Goal: Task Accomplishment & Management: Use online tool/utility

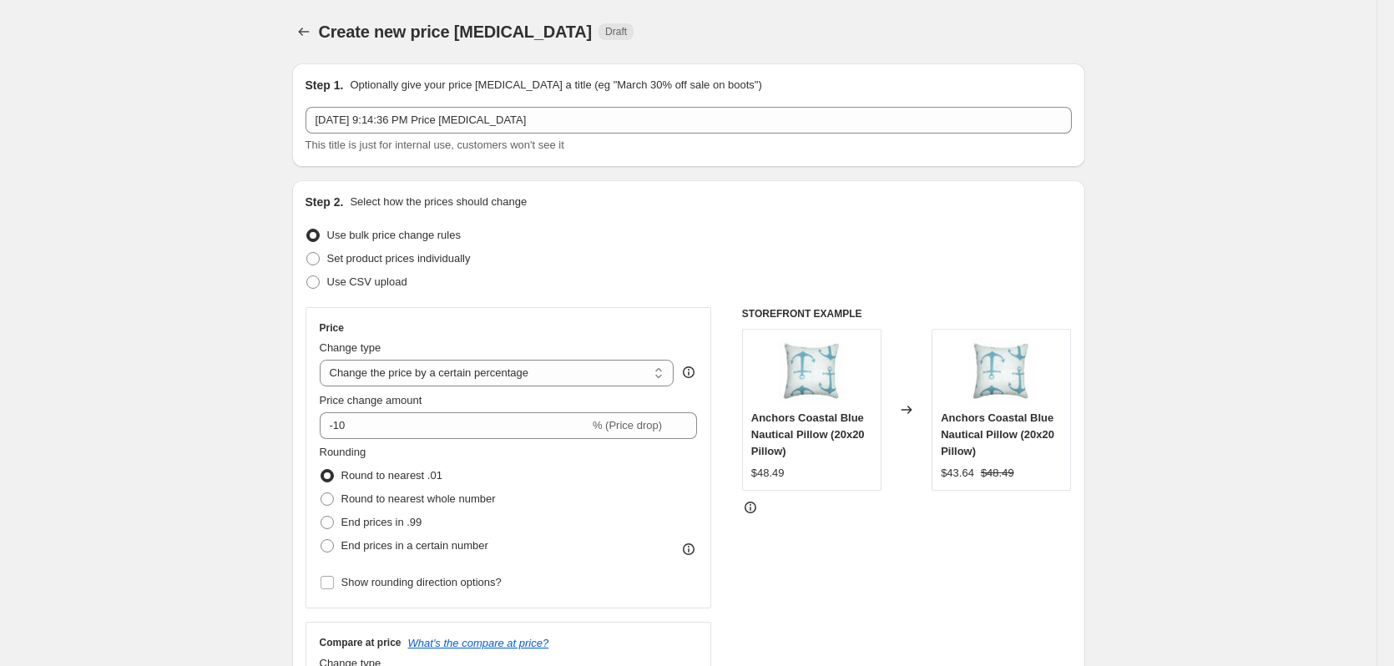
select select "percentage"
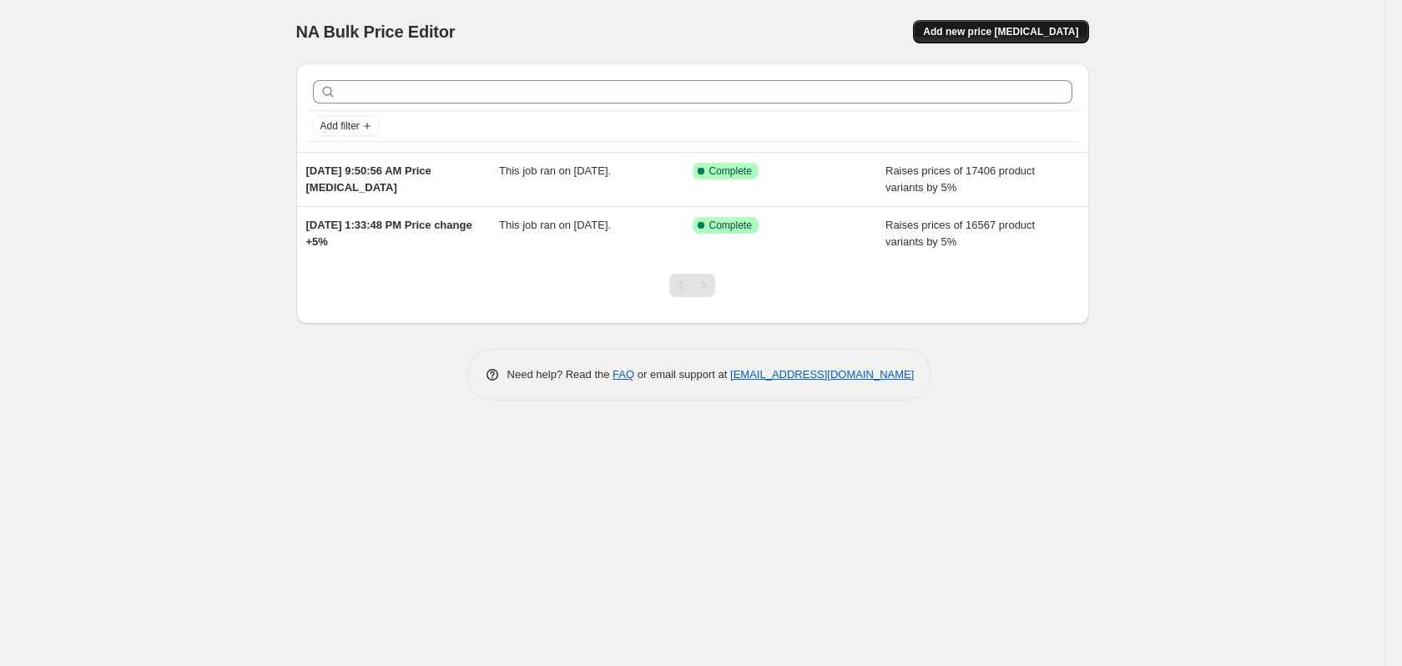
click at [1033, 32] on span "Add new price [MEDICAL_DATA]" at bounding box center [1000, 31] width 155 height 13
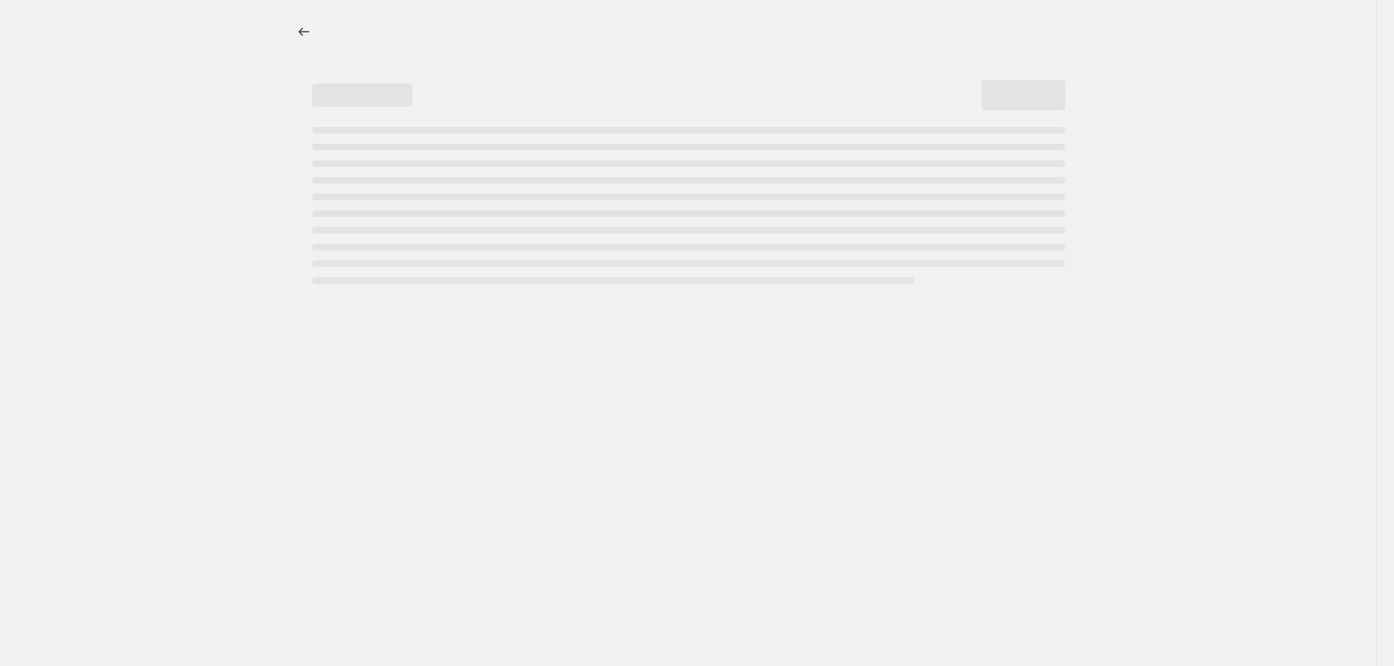
select select "percentage"
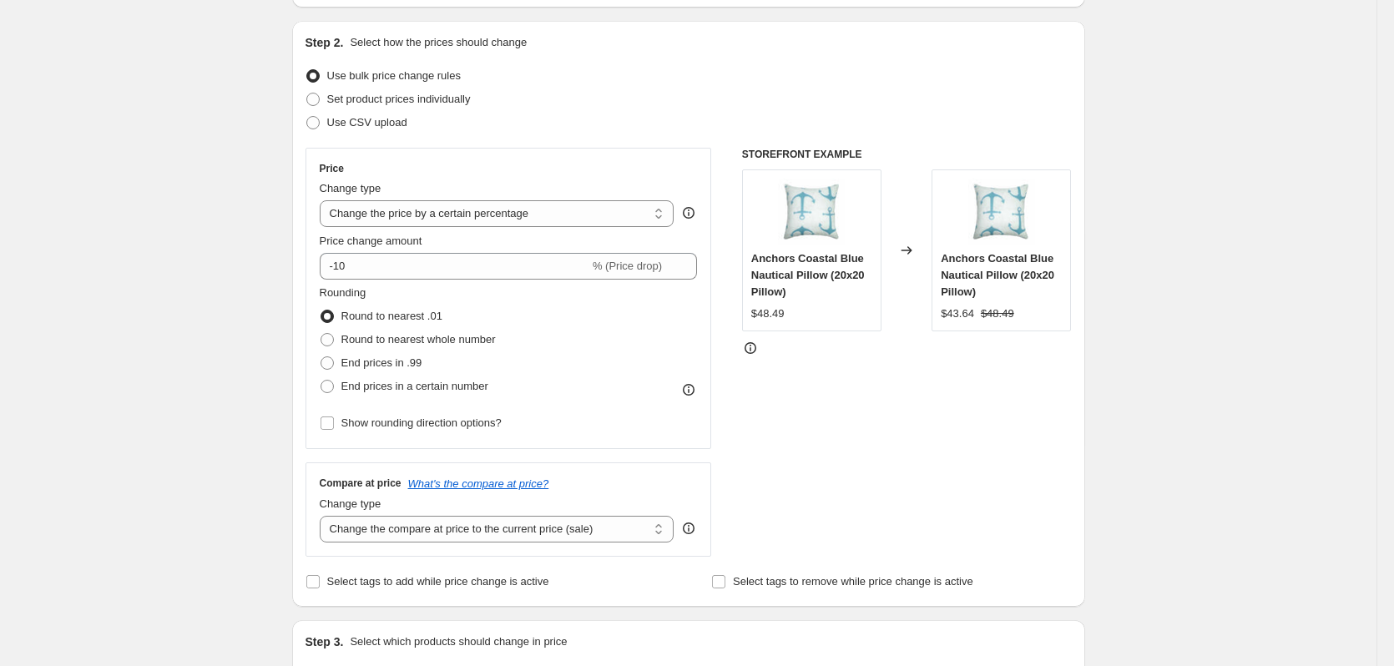
scroll to position [167, 0]
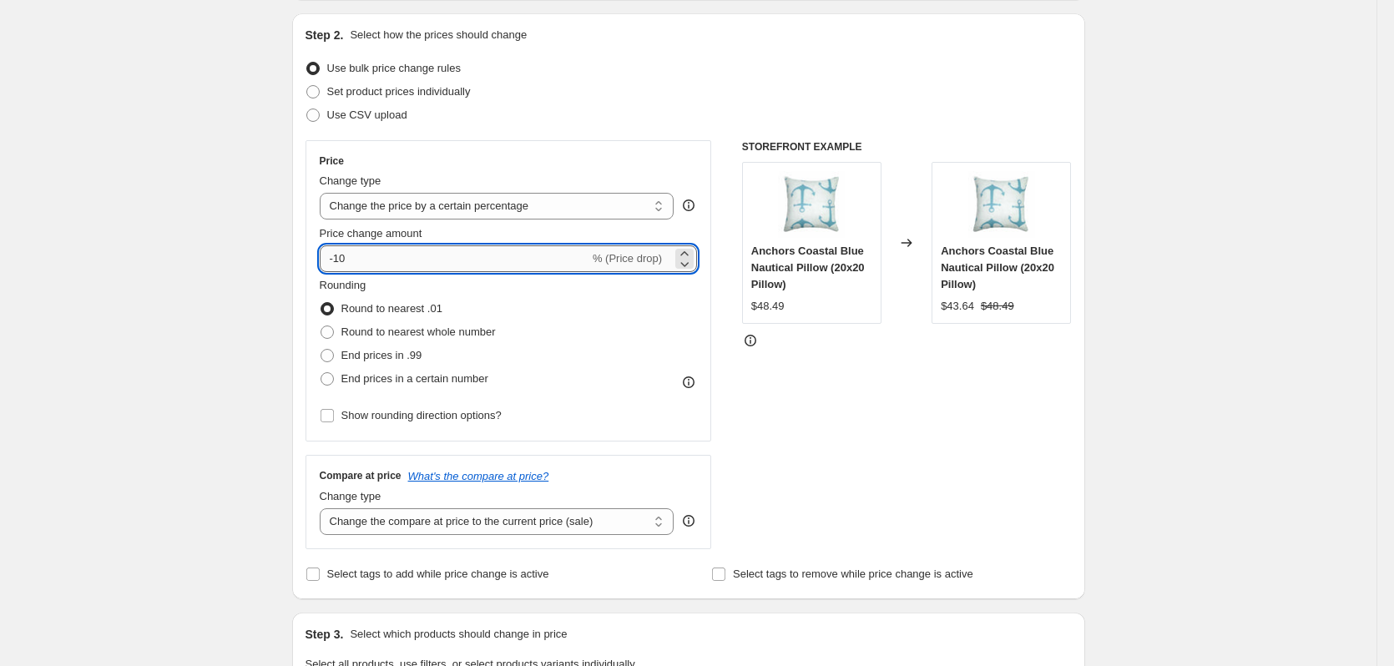
click at [448, 262] on input "-10" at bounding box center [455, 258] width 270 height 27
type input "5"
click at [196, 334] on div "Create new price change job. This page is ready Create new price change job Dra…" at bounding box center [688, 670] width 1376 height 1674
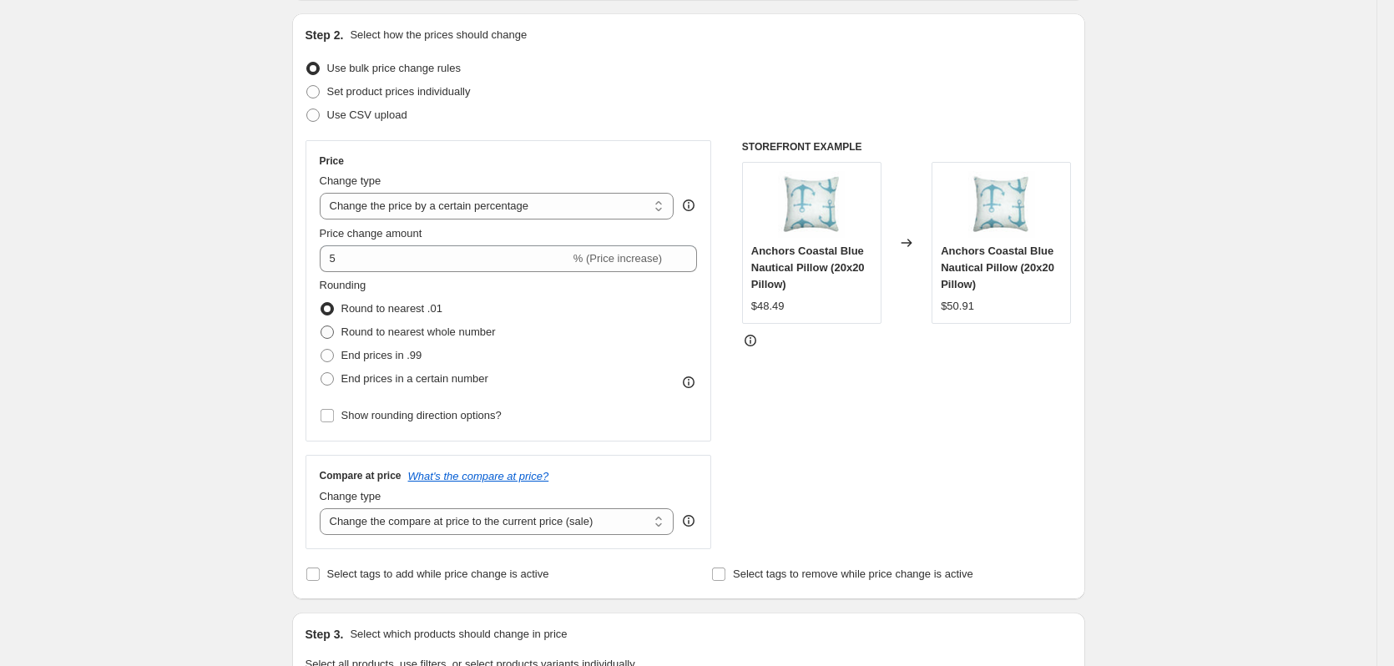
click at [324, 334] on span at bounding box center [327, 332] width 13 height 13
click at [321, 326] on input "Round to nearest whole number" at bounding box center [321, 326] width 1 height 1
radio input "true"
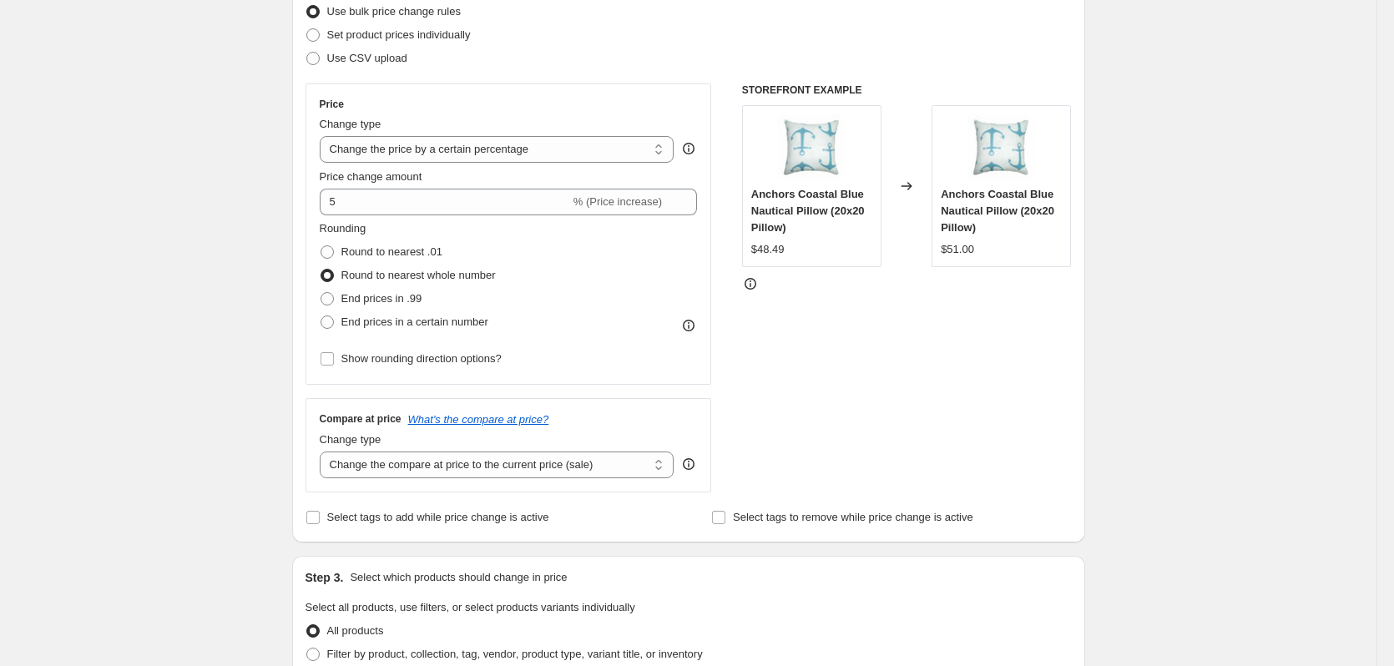
scroll to position [334, 0]
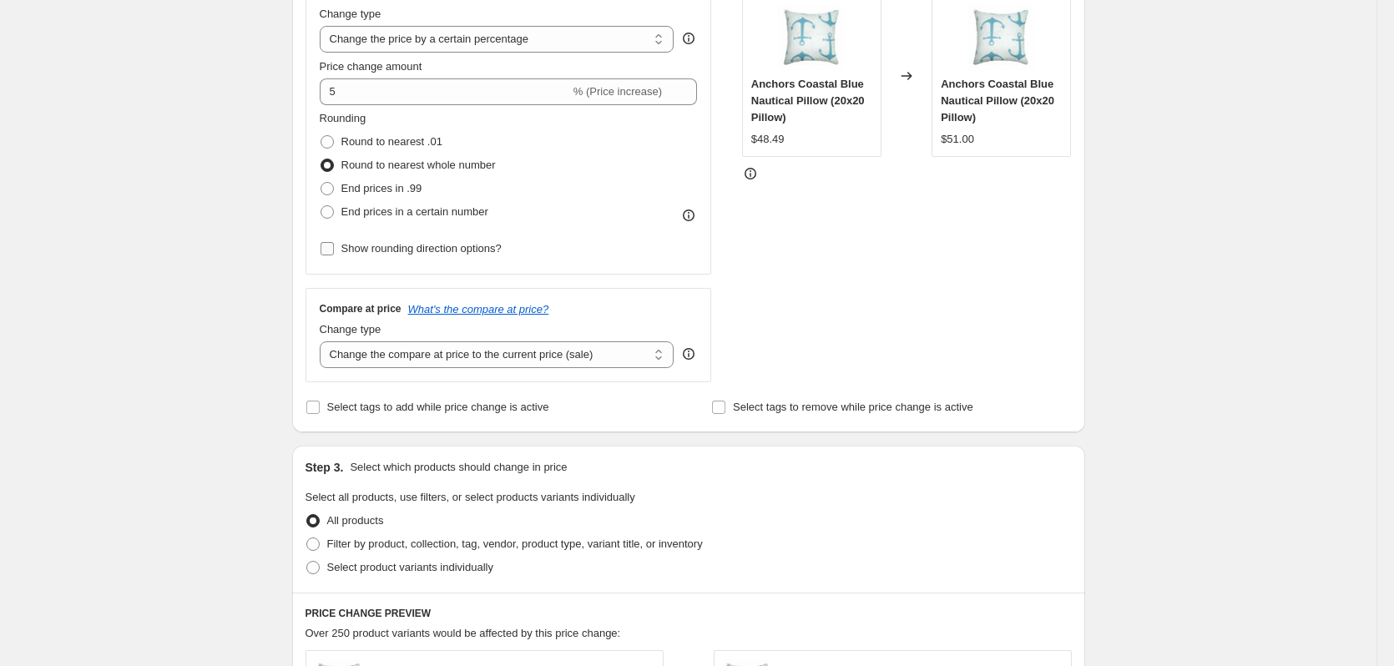
click at [432, 248] on span "Show rounding direction options?" at bounding box center [421, 248] width 160 height 13
click at [334, 248] on input "Show rounding direction options?" at bounding box center [327, 248] width 13 height 13
checkbox input "true"
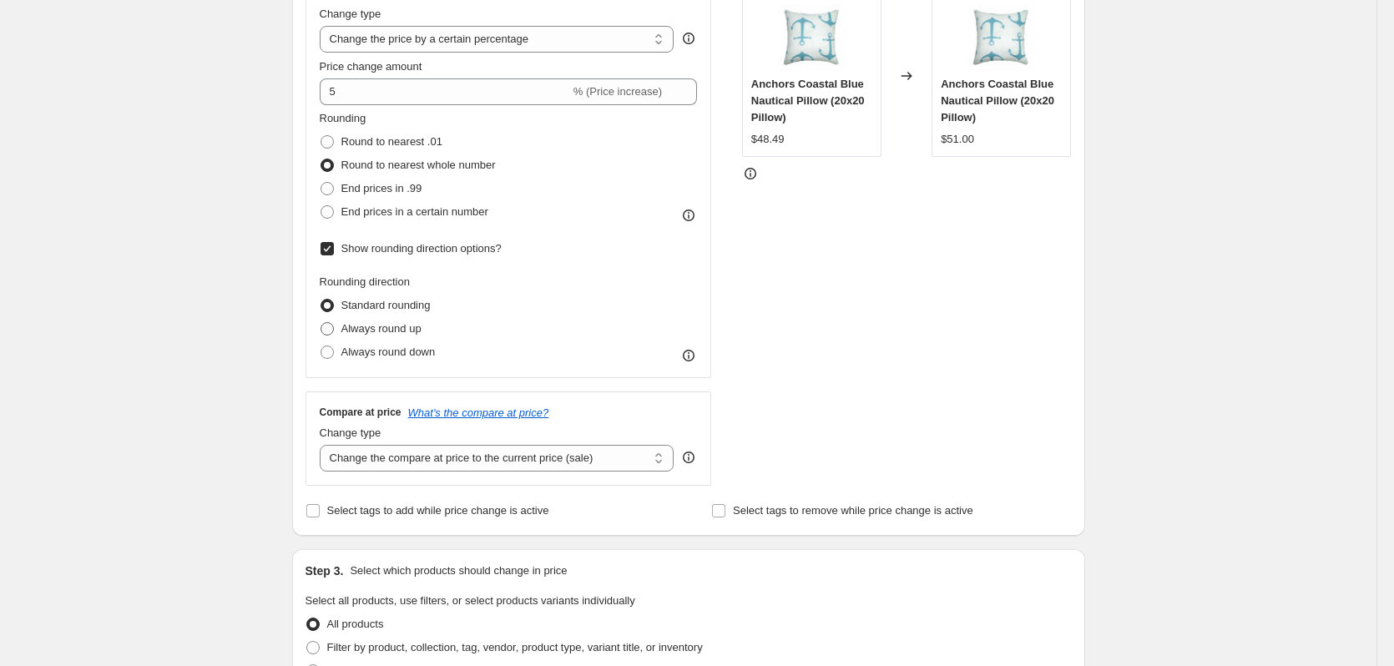
click at [377, 331] on span "Always round up" at bounding box center [381, 328] width 80 height 13
click at [321, 323] on input "Always round up" at bounding box center [321, 322] width 1 height 1
radio input "true"
click at [204, 347] on div "Create new price change job. This page is ready Create new price change job Dra…" at bounding box center [688, 554] width 1376 height 1777
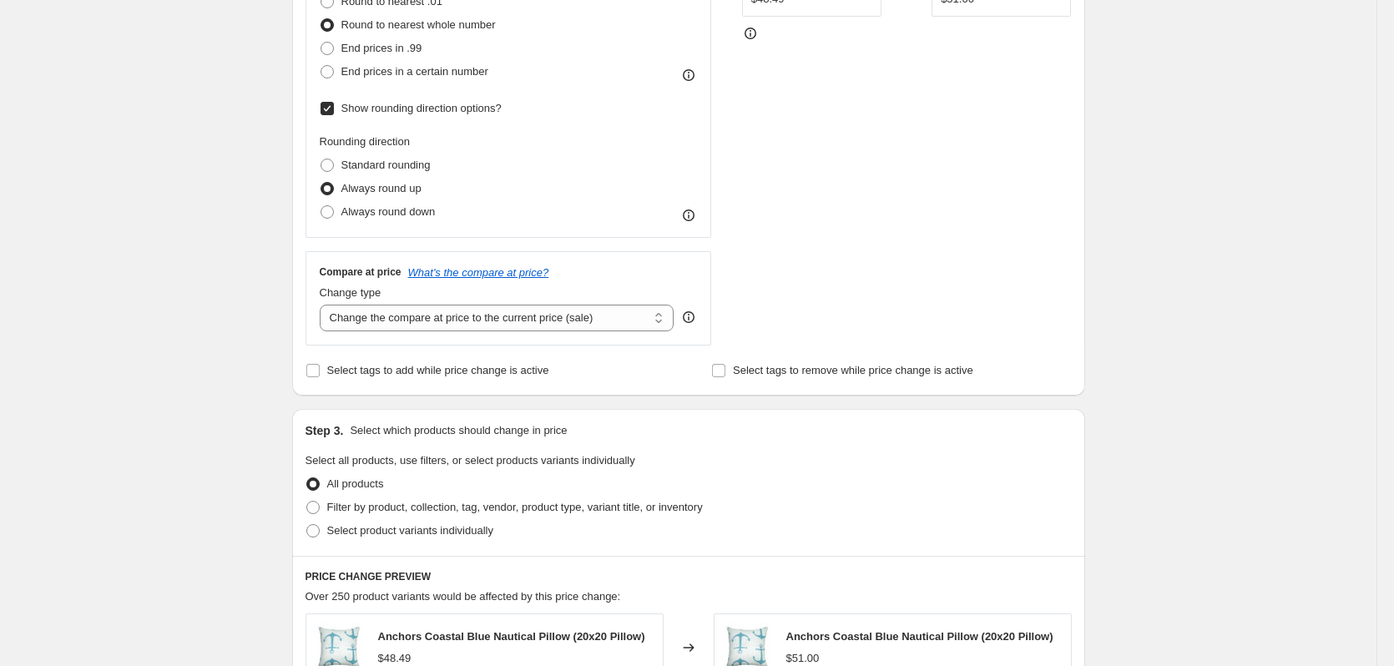
scroll to position [501, 0]
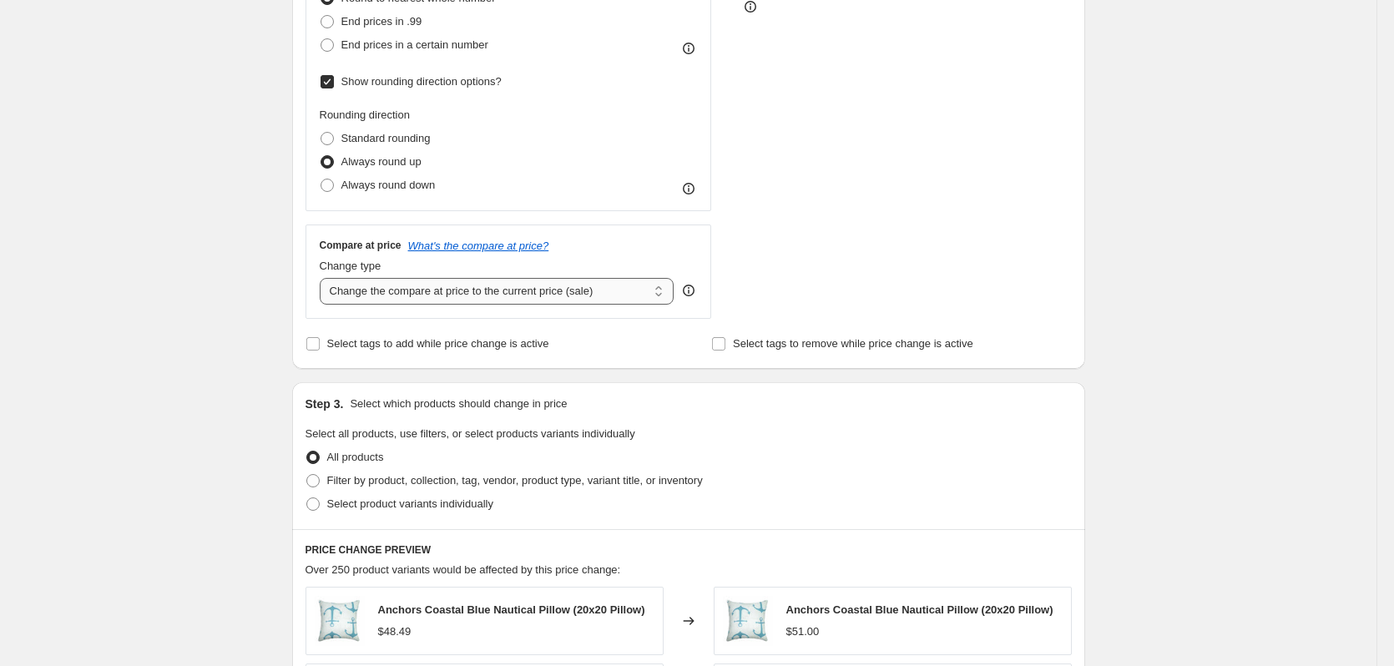
click at [415, 290] on select "Change the compare at price to the current price (sale) Change the compare at p…" at bounding box center [497, 291] width 355 height 27
click at [323, 278] on select "Change the compare at price to the current price (sale) Change the compare at p…" at bounding box center [497, 291] width 355 height 27
click at [154, 348] on div "Create new price change job. This page is ready Create new price change job Dra…" at bounding box center [688, 387] width 1376 height 1777
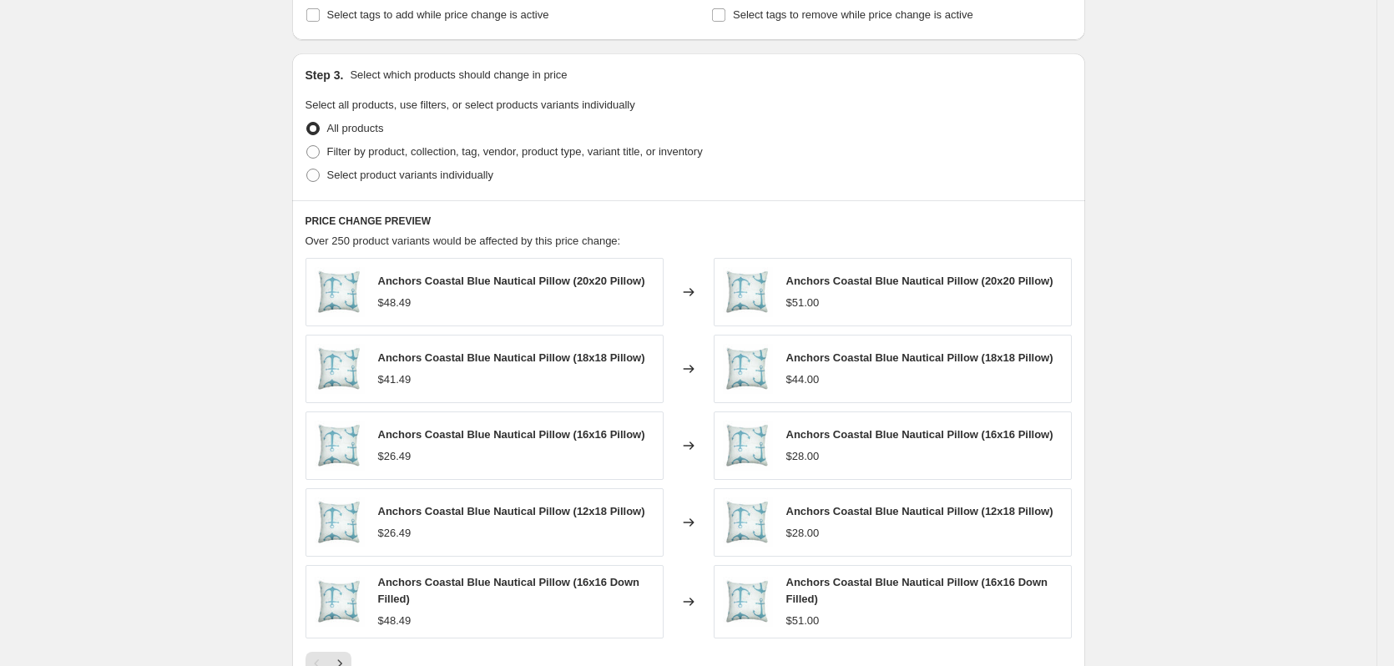
scroll to position [1112, 0]
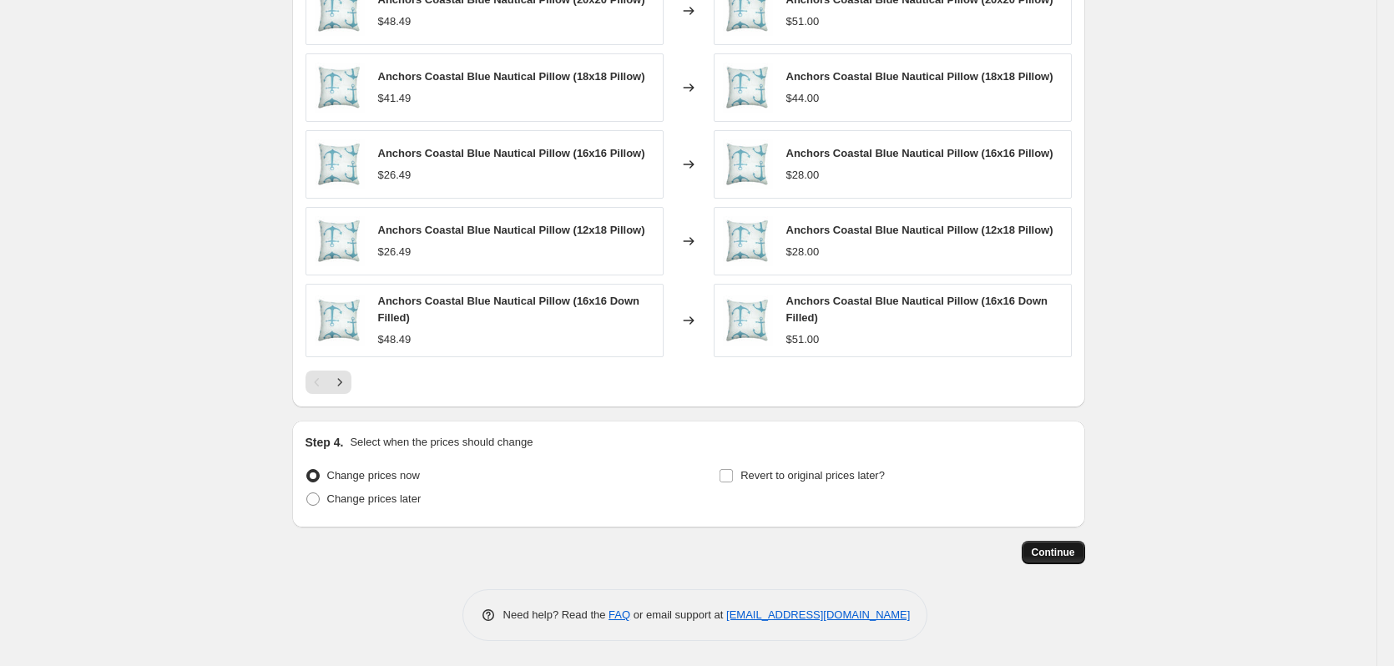
click at [1065, 556] on span "Continue" at bounding box center [1053, 552] width 43 height 13
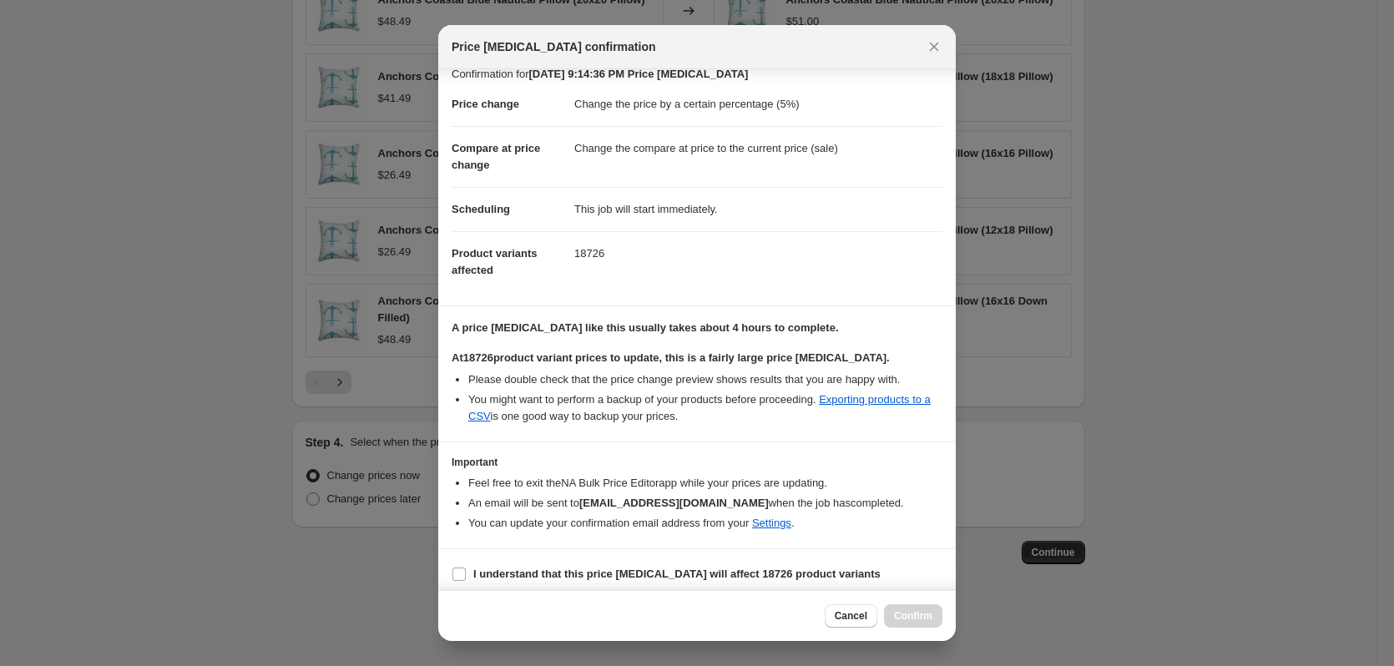
scroll to position [26, 0]
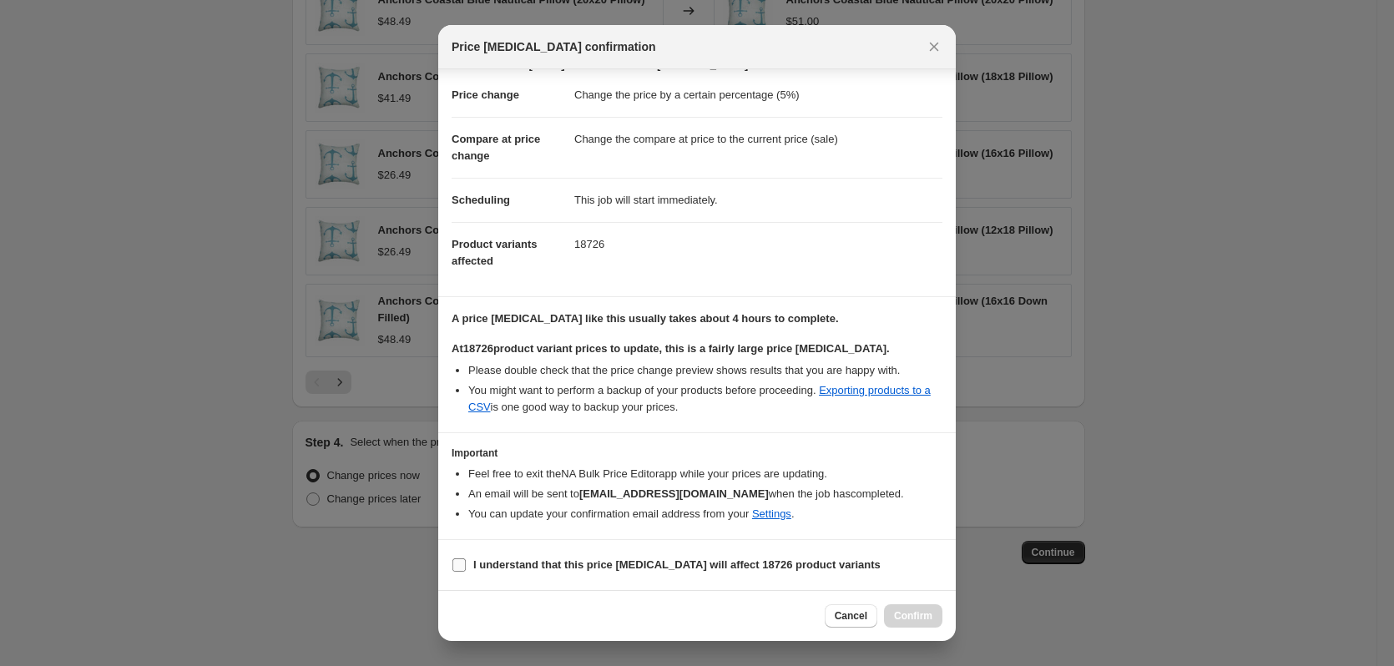
click at [610, 563] on b "I understand that this price change job will affect 18726 product variants" at bounding box center [676, 564] width 407 height 13
click at [466, 563] on input "I understand that this price change job will affect 18726 product variants" at bounding box center [458, 564] width 13 height 13
checkbox input "true"
click at [938, 45] on icon "Close" at bounding box center [934, 46] width 17 height 17
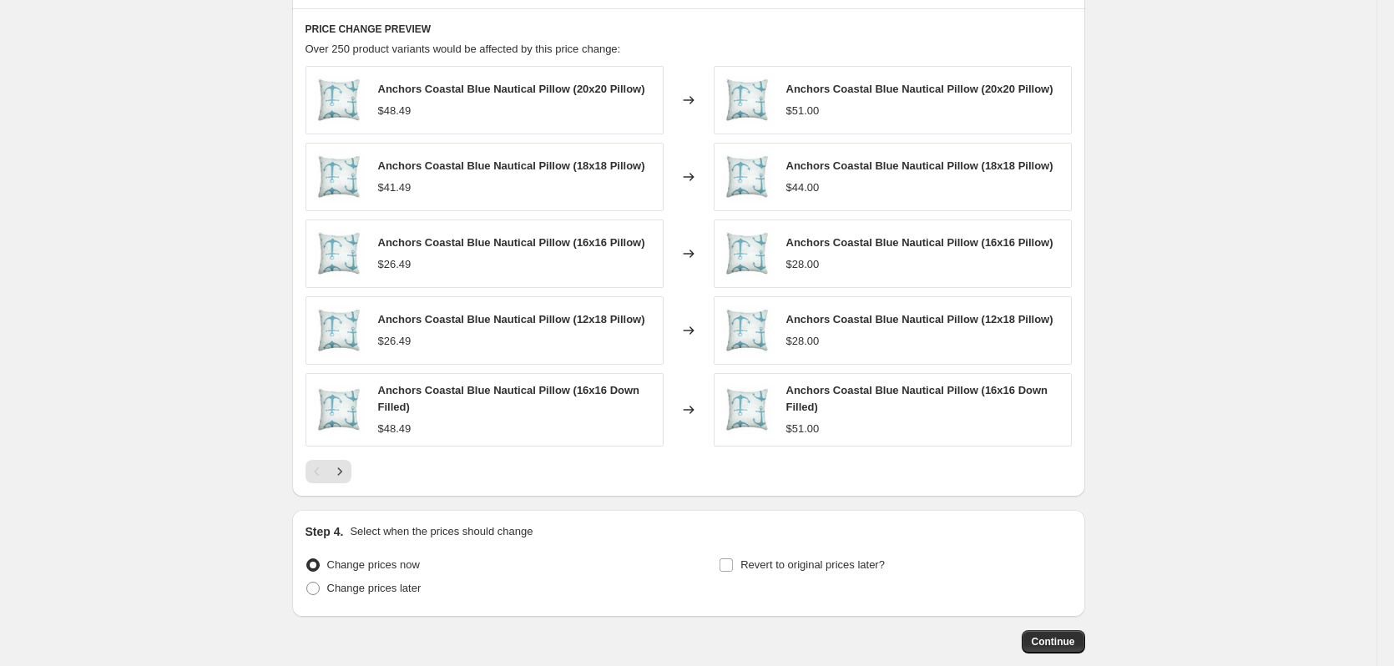
scroll to position [1112, 0]
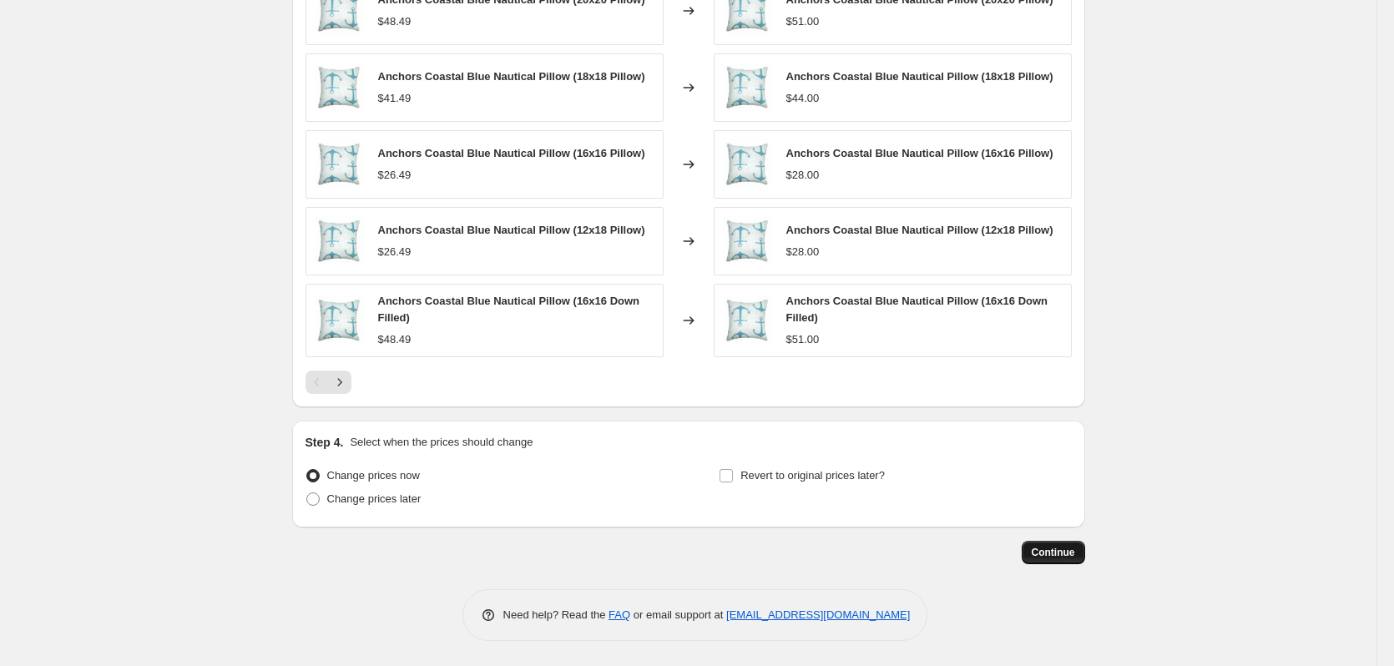
click at [1044, 560] on button "Continue" at bounding box center [1053, 552] width 63 height 23
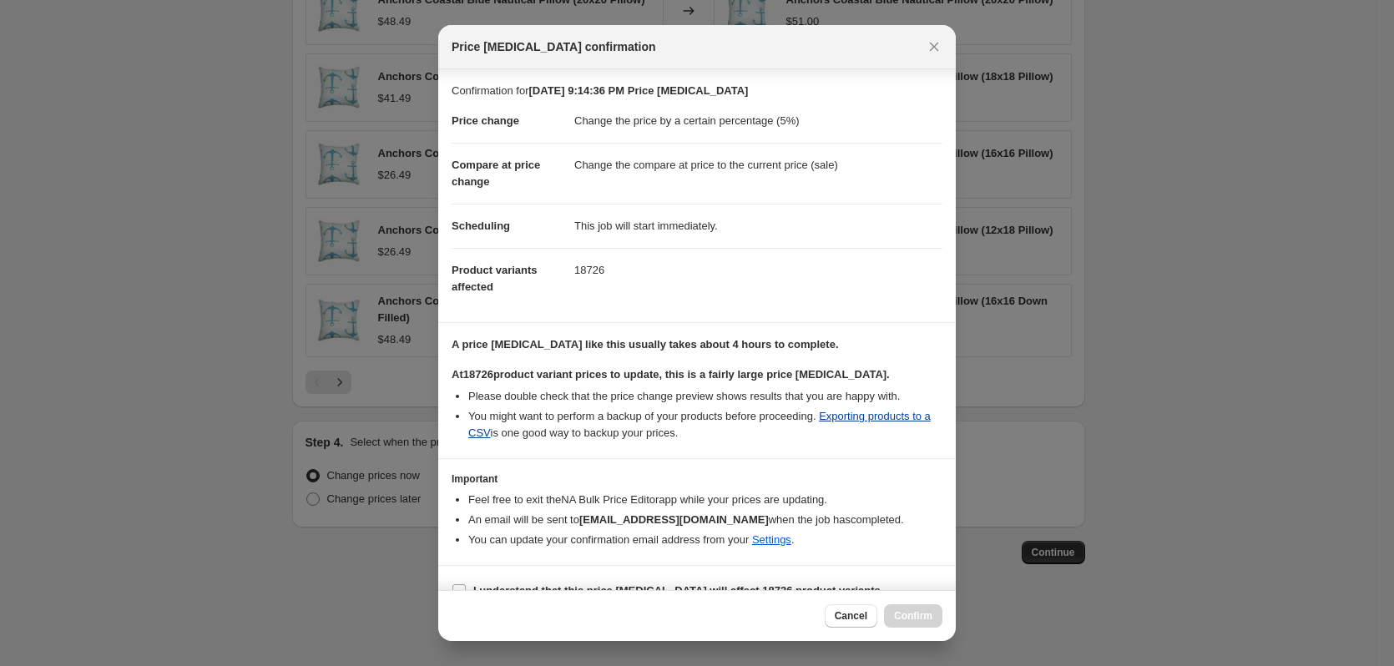
scroll to position [26, 0]
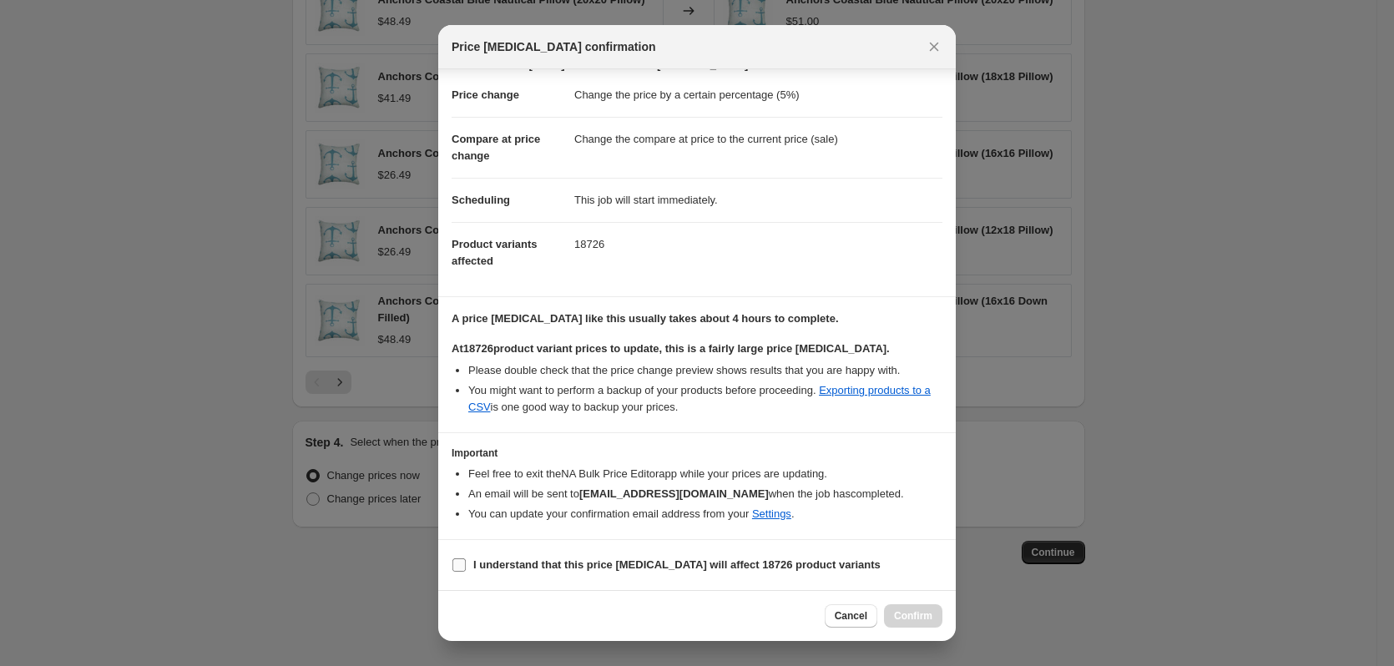
click at [533, 560] on b "I understand that this price change job will affect 18726 product variants" at bounding box center [676, 564] width 407 height 13
click at [466, 560] on input "I understand that this price change job will affect 18726 product variants" at bounding box center [458, 564] width 13 height 13
checkbox input "true"
click at [922, 613] on span "Confirm" at bounding box center [913, 615] width 38 height 13
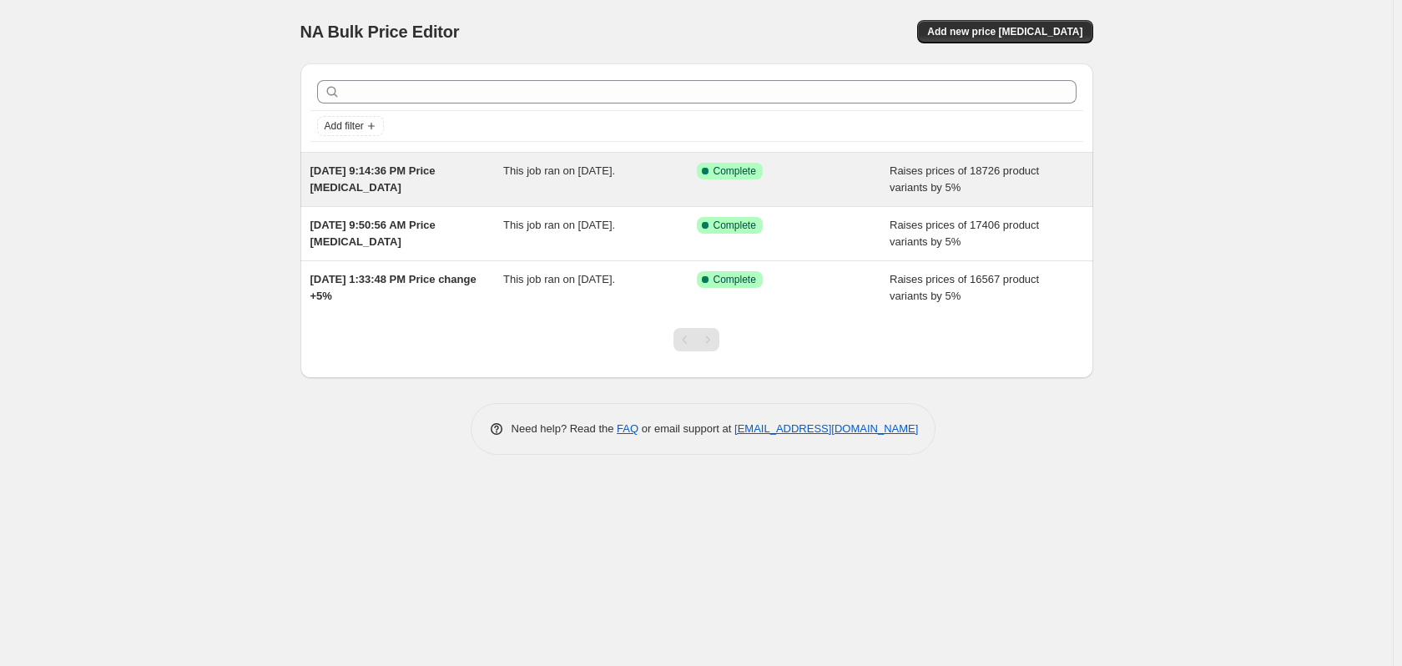
click at [831, 172] on div "Success Complete Complete" at bounding box center [781, 171] width 169 height 17
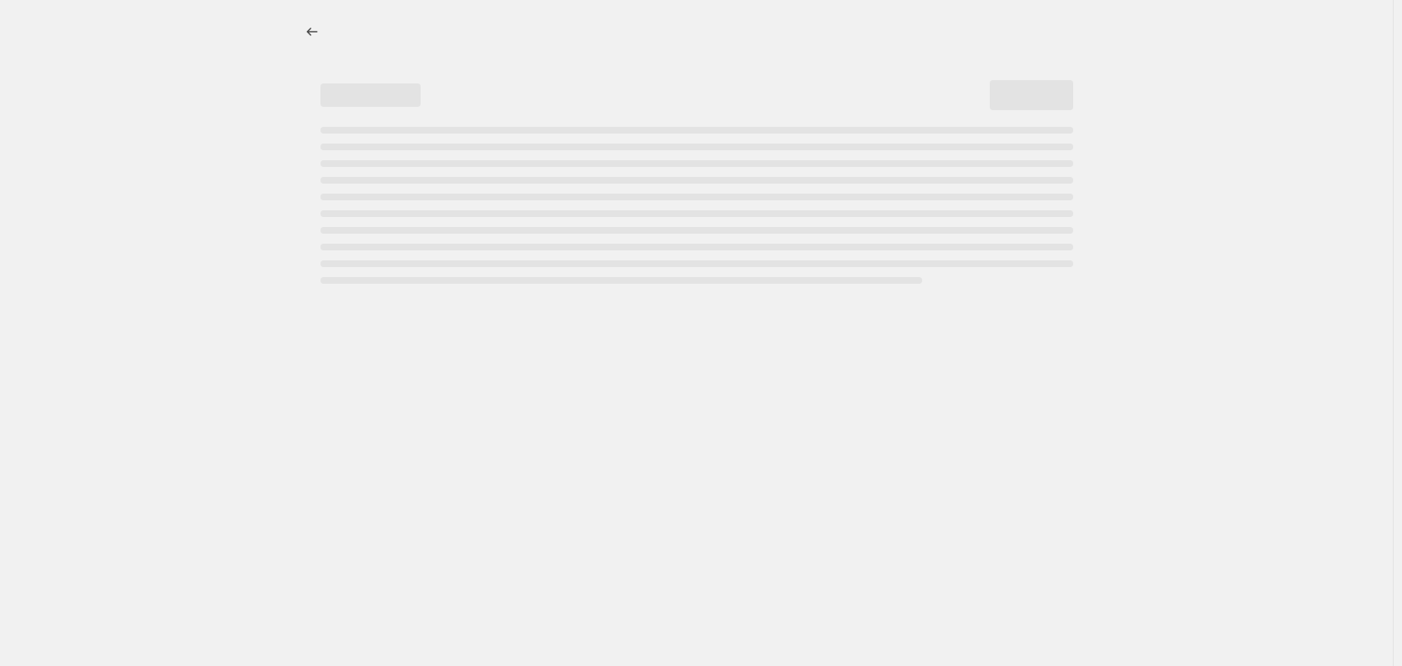
select select "percentage"
